Goal: Task Accomplishment & Management: Use online tool/utility

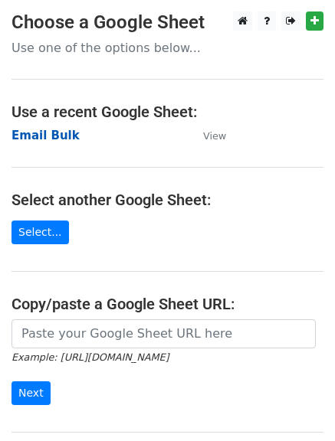
click at [51, 133] on strong "Email Bulk" at bounding box center [45, 136] width 68 height 14
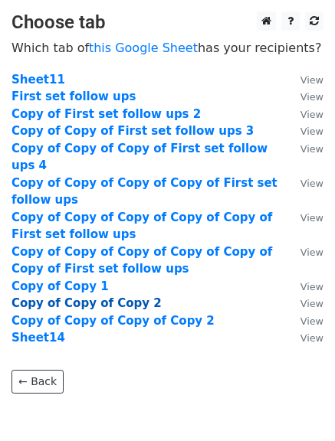
click at [117, 296] on strong "Copy of Copy of Copy 2" at bounding box center [86, 303] width 150 height 14
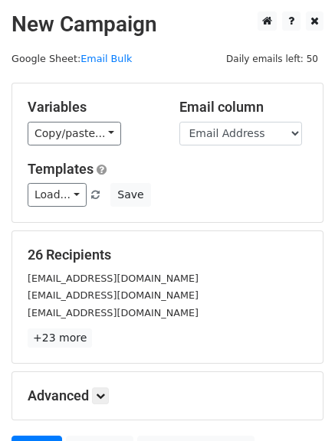
scroll to position [21, 0]
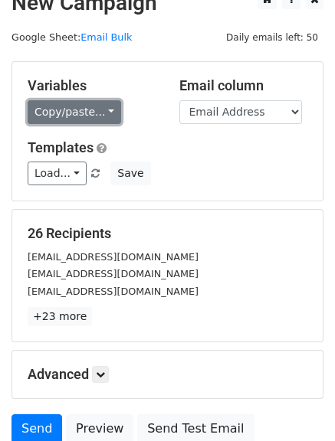
click at [73, 120] on link "Copy/paste..." at bounding box center [74, 112] width 93 height 24
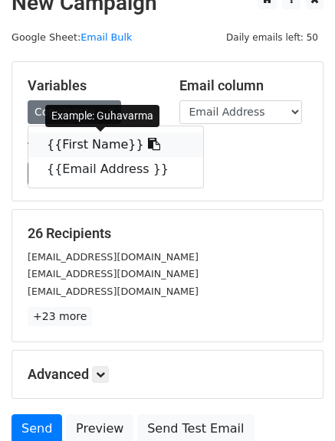
click at [83, 156] on link "{{First Name}}" at bounding box center [115, 145] width 175 height 25
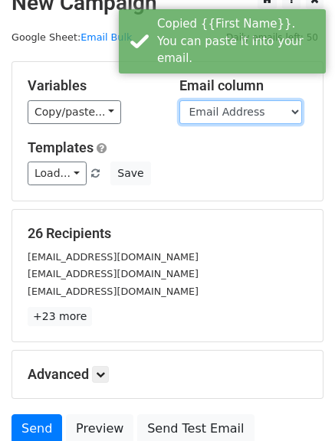
click at [221, 123] on select "First Name Email Address" at bounding box center [240, 112] width 123 height 24
click at [179, 100] on select "First Name Email Address" at bounding box center [240, 112] width 123 height 24
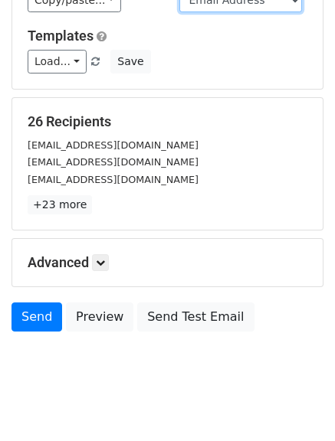
scroll to position [134, 0]
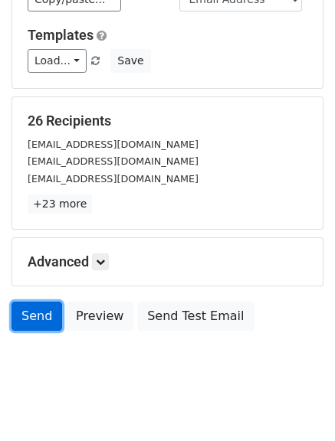
click at [20, 318] on link "Send" at bounding box center [36, 316] width 51 height 29
